Goal: Information Seeking & Learning: Learn about a topic

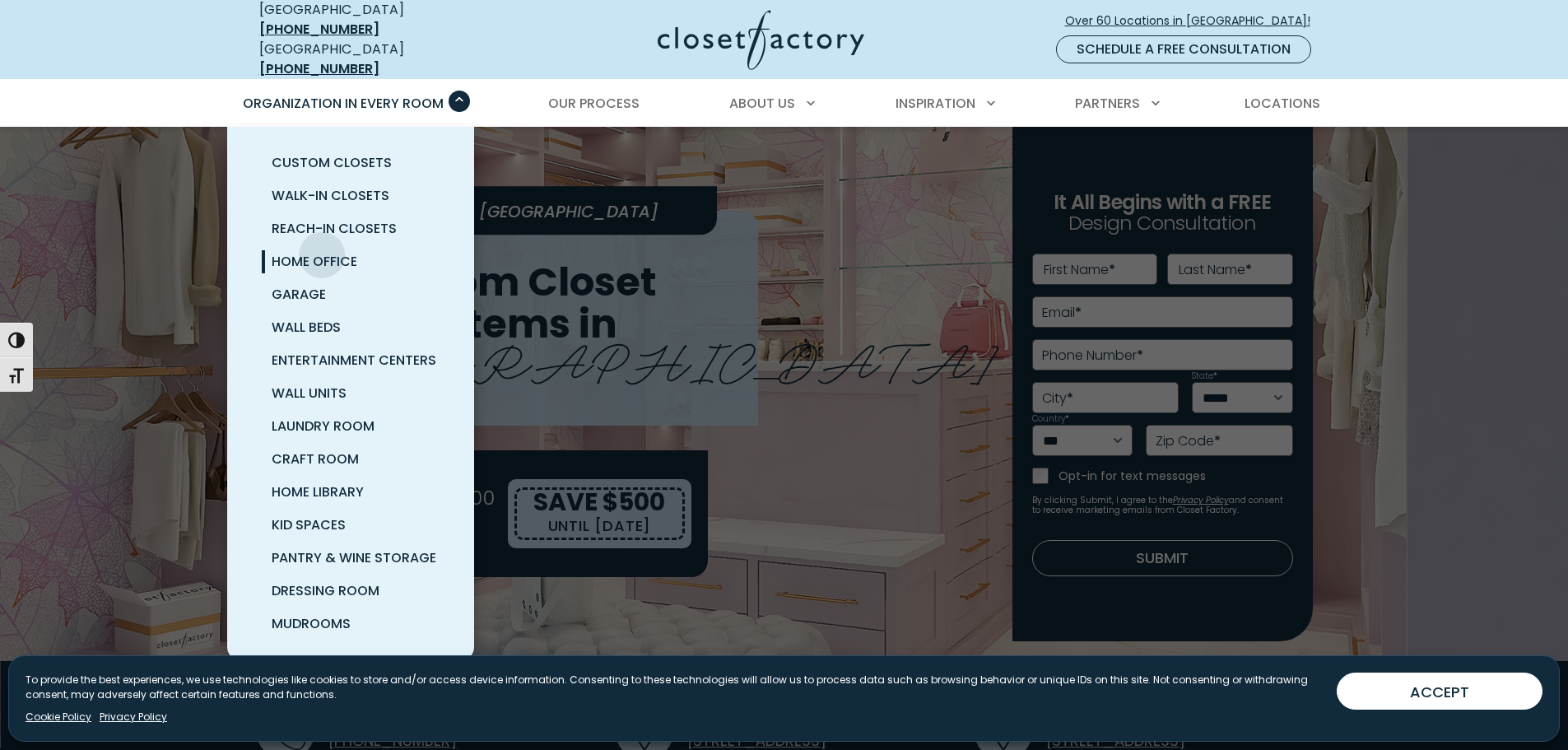
click at [323, 252] on span "Home Office" at bounding box center [314, 262] width 85 height 19
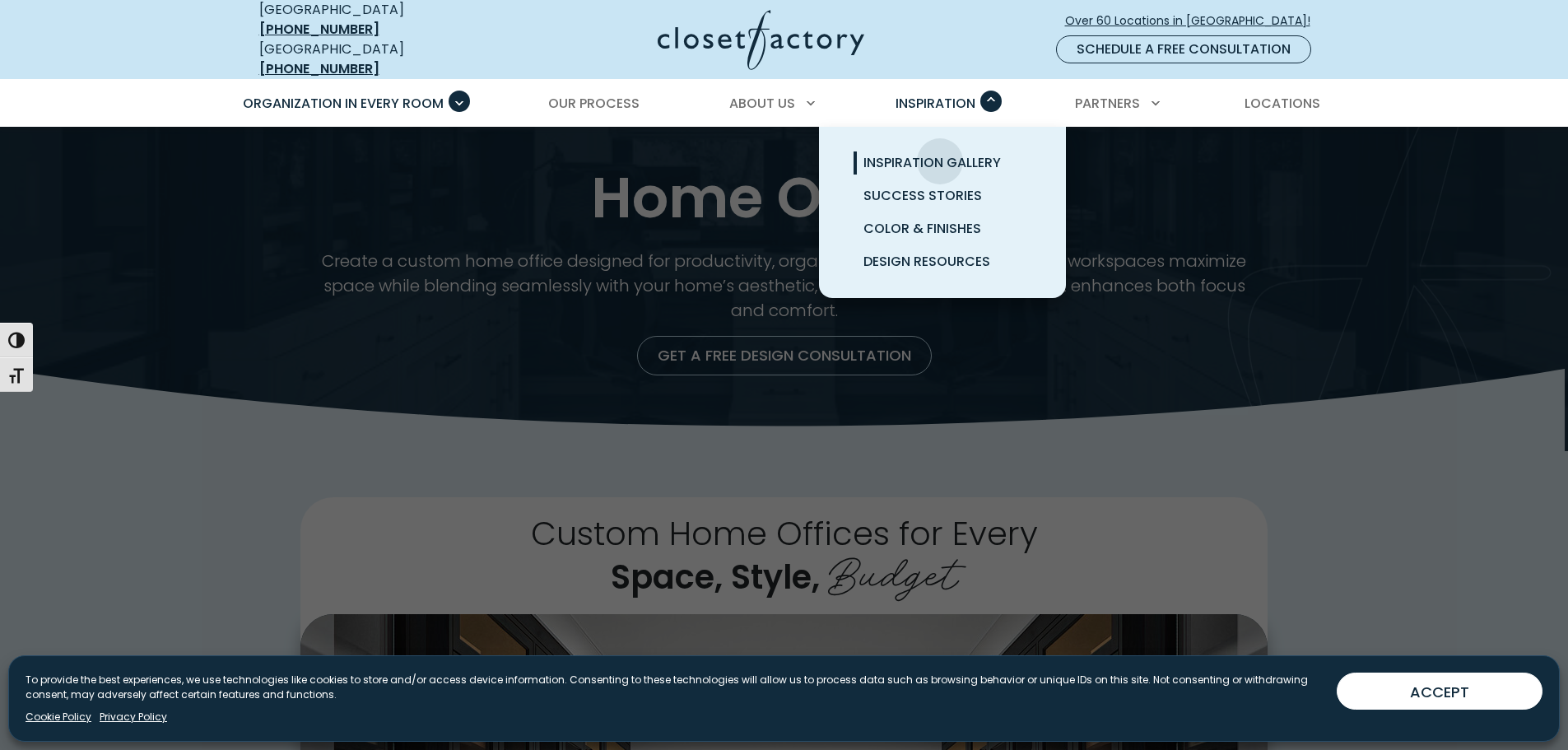
click at [940, 153] on span "Inspiration Gallery" at bounding box center [932, 163] width 137 height 19
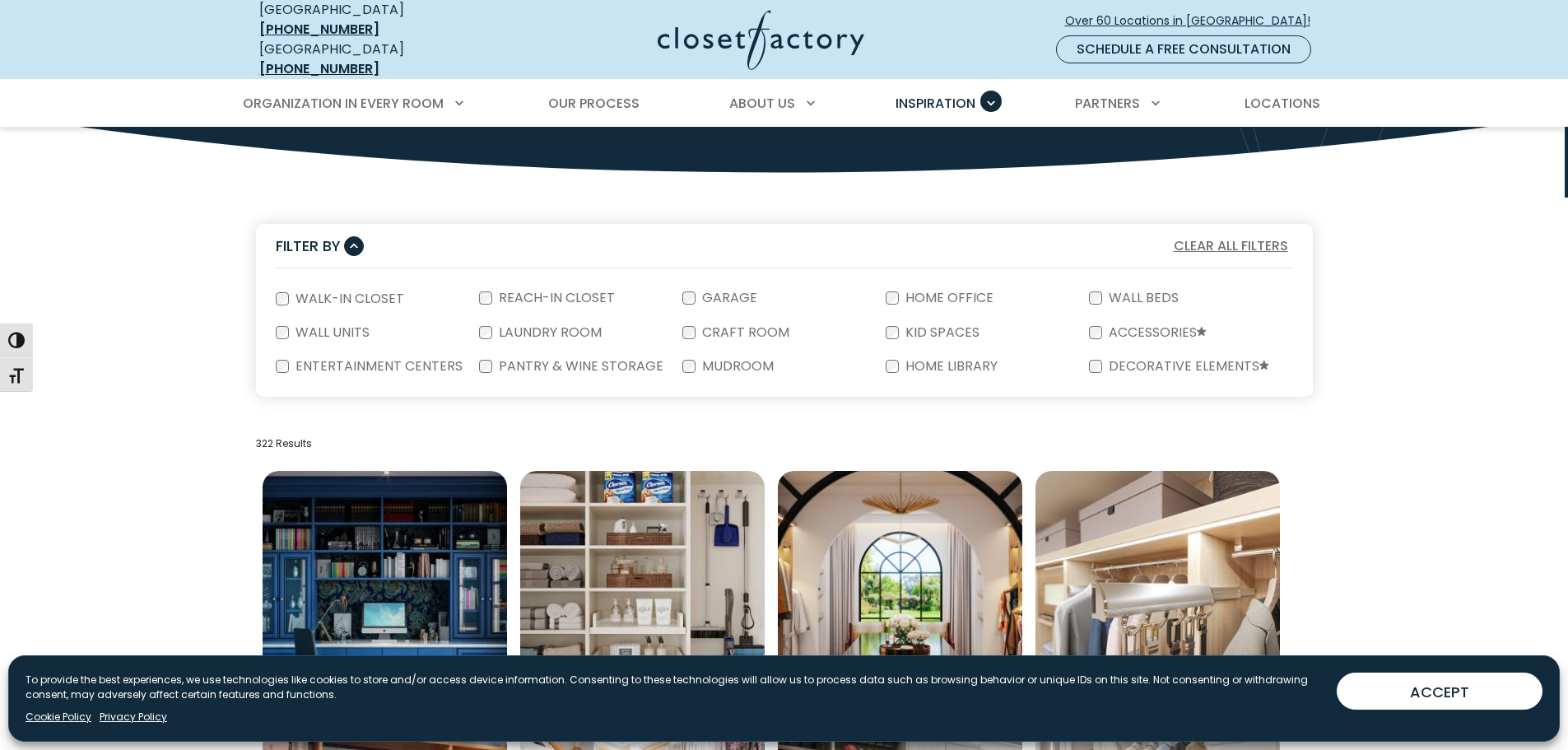
scroll to position [247, 0]
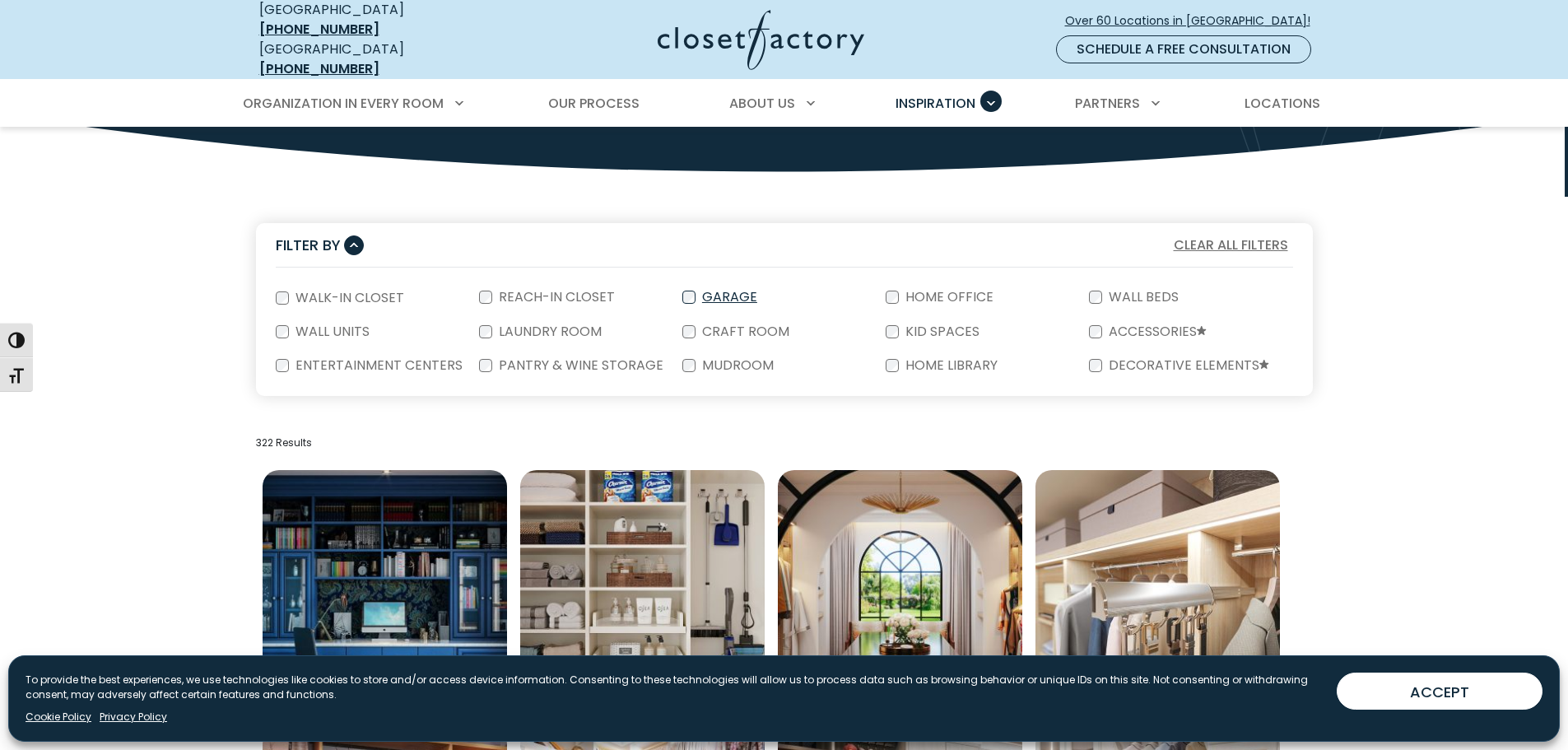
click at [723, 290] on label "Garage" at bounding box center [728, 297] width 65 height 14
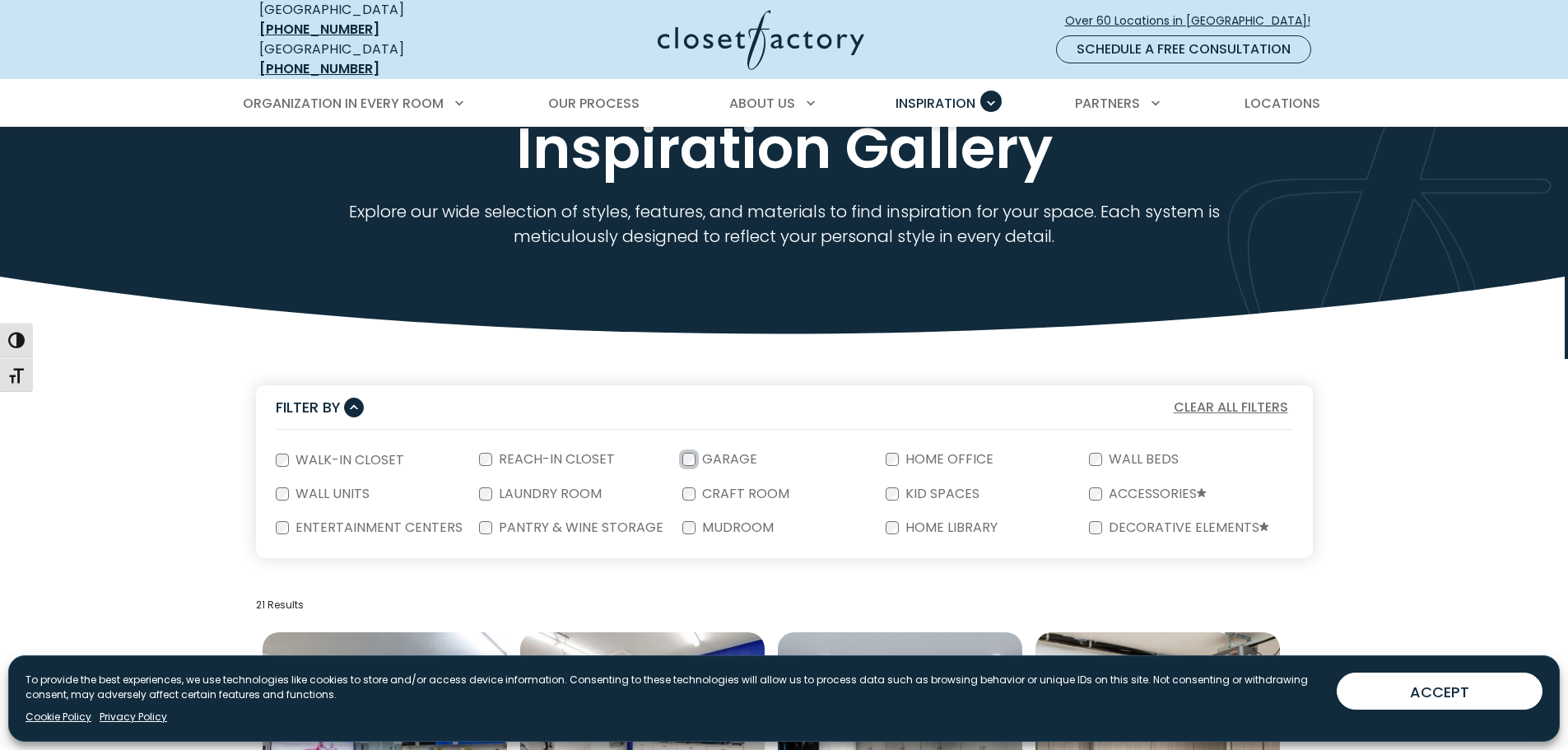
scroll to position [0, 0]
